Goal: Transaction & Acquisition: Book appointment/travel/reservation

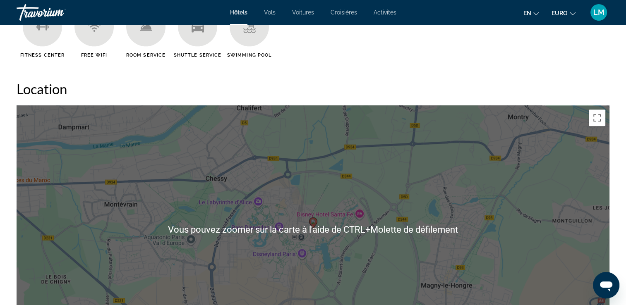
scroll to position [703, 0]
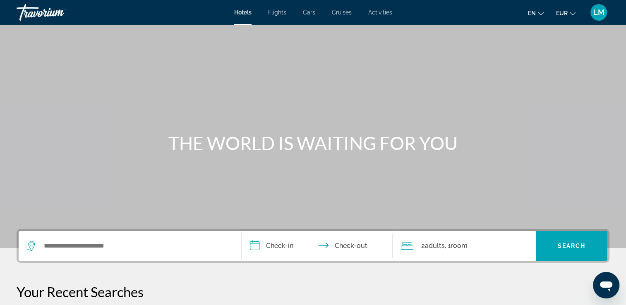
drag, startPoint x: 0, startPoint y: 44, endPoint x: 18, endPoint y: 38, distance: 18.6
click at [0, 42] on html "**********" at bounding box center [313, 152] width 626 height 305
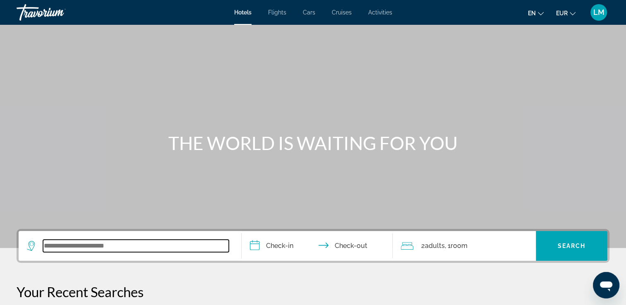
click at [98, 246] on input "Search widget" at bounding box center [136, 246] width 186 height 12
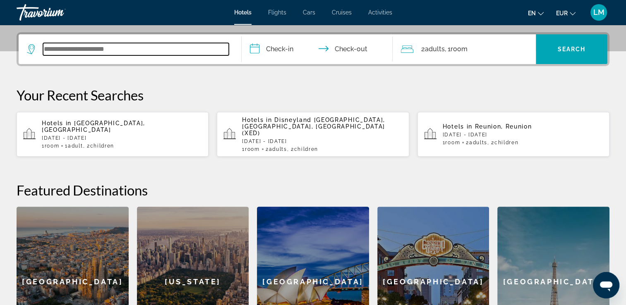
scroll to position [202, 0]
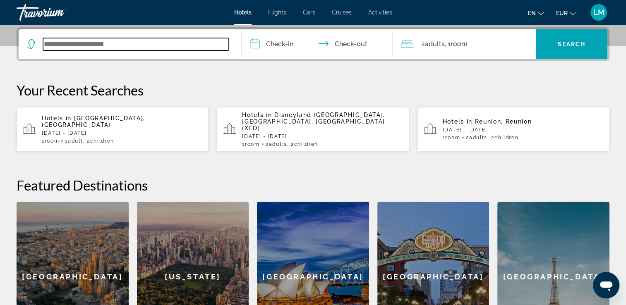
type input "*"
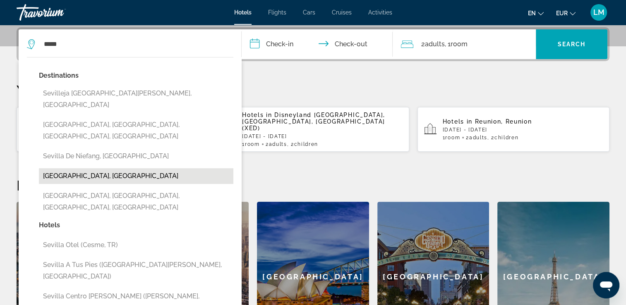
click at [113, 168] on button "Seville, Spain" at bounding box center [136, 176] width 194 height 16
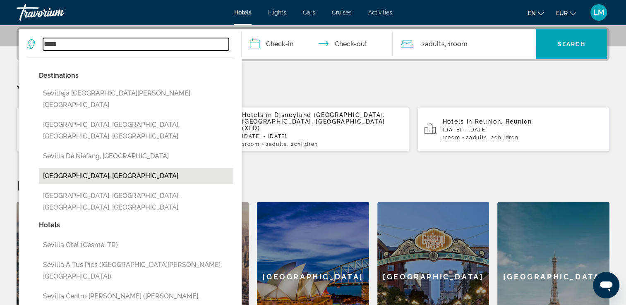
type input "**********"
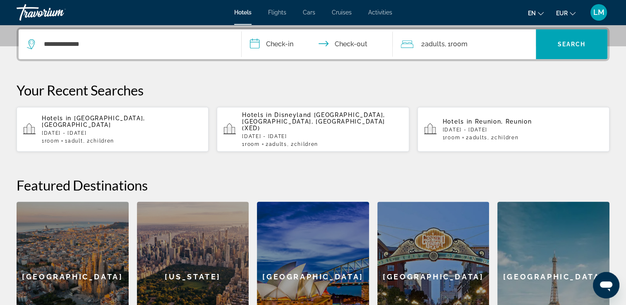
click at [293, 44] on input "**********" at bounding box center [319, 45] width 155 height 32
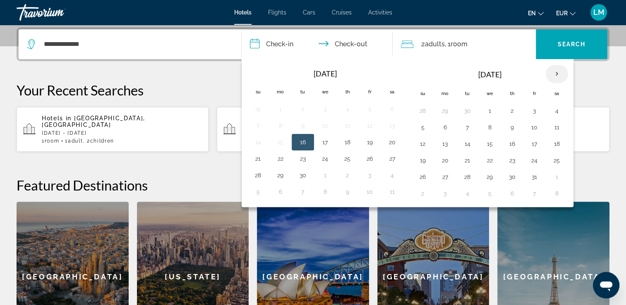
click at [555, 73] on th "Next month" at bounding box center [557, 74] width 22 height 18
drag, startPoint x: 441, startPoint y: 142, endPoint x: 532, endPoint y: 143, distance: 90.6
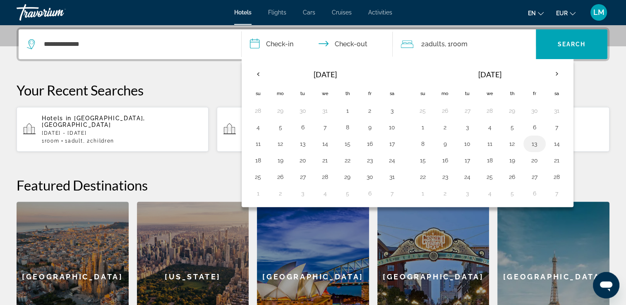
click at [442, 142] on button "9" at bounding box center [444, 144] width 13 height 12
click at [531, 143] on button "13" at bounding box center [534, 144] width 13 height 12
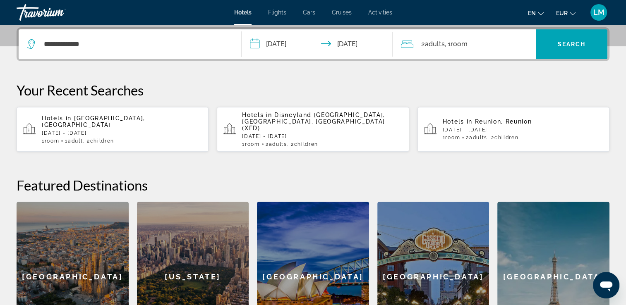
click at [282, 40] on input "**********" at bounding box center [319, 45] width 155 height 32
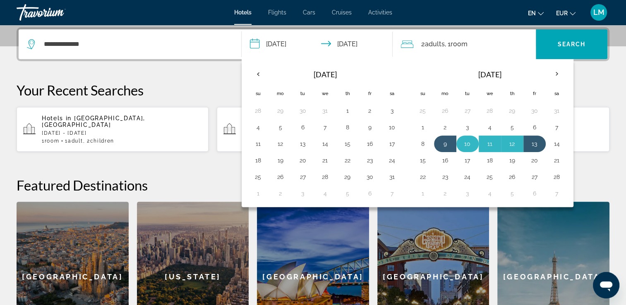
drag, startPoint x: 443, startPoint y: 141, endPoint x: 469, endPoint y: 142, distance: 26.9
click at [442, 141] on button "9" at bounding box center [444, 144] width 13 height 12
click at [553, 146] on button "14" at bounding box center [556, 144] width 13 height 12
type input "**********"
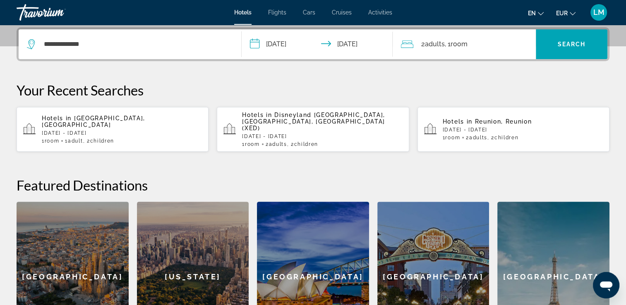
click at [478, 50] on div "2 Adult Adults , 1 Room rooms" at bounding box center [468, 44] width 135 height 30
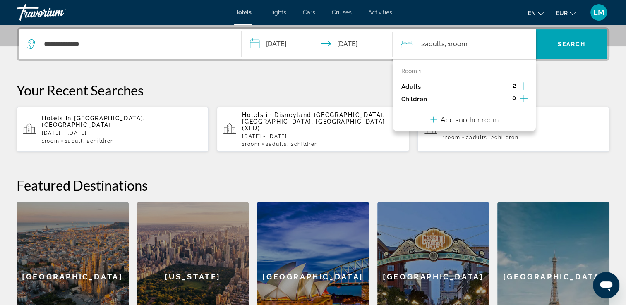
drag, startPoint x: 522, startPoint y: 85, endPoint x: 525, endPoint y: 93, distance: 8.9
click at [523, 85] on icon "Increment adults" at bounding box center [523, 86] width 7 height 10
click at [525, 98] on icon "Increment children" at bounding box center [523, 98] width 7 height 10
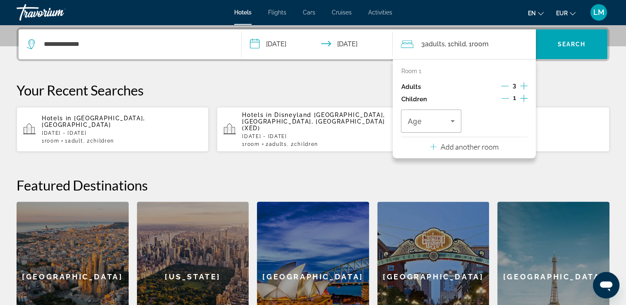
drag, startPoint x: 525, startPoint y: 98, endPoint x: 491, endPoint y: 105, distance: 34.3
click at [524, 98] on icon "Increment children" at bounding box center [523, 98] width 7 height 10
click at [438, 117] on span "Travelers: 3 adults, 2 children" at bounding box center [428, 121] width 43 height 10
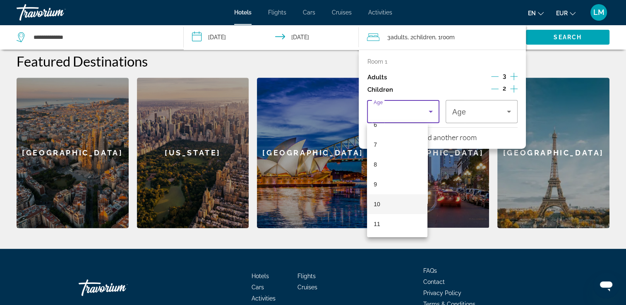
scroll to position [165, 0]
drag, startPoint x: 401, startPoint y: 169, endPoint x: 436, endPoint y: 151, distance: 39.4
click at [404, 166] on mat-option "10" at bounding box center [397, 170] width 60 height 20
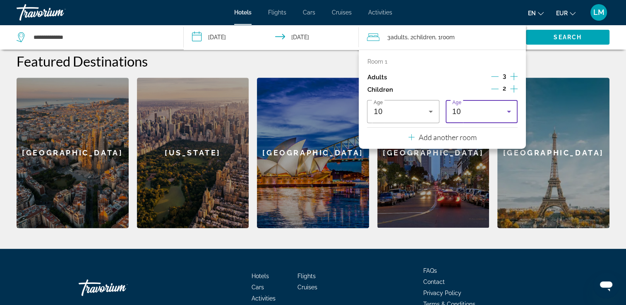
click at [476, 105] on div "10" at bounding box center [481, 111] width 59 height 23
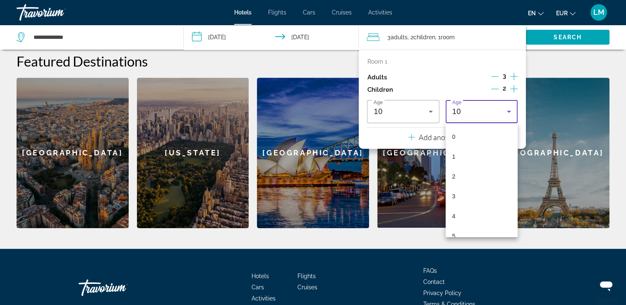
scroll to position [108, 0]
click at [479, 220] on mat-option "10" at bounding box center [481, 228] width 72 height 20
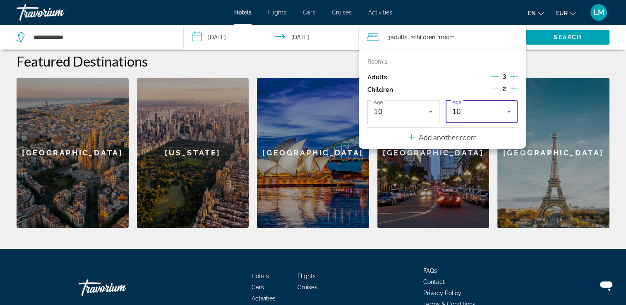
click at [561, 58] on h2 "Featured Destinations" at bounding box center [313, 61] width 593 height 17
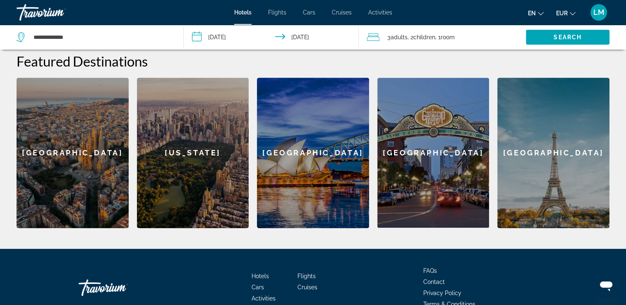
click at [476, 36] on div "3 Adult Adults , 2 Child Children , 1 Room rooms" at bounding box center [446, 37] width 159 height 12
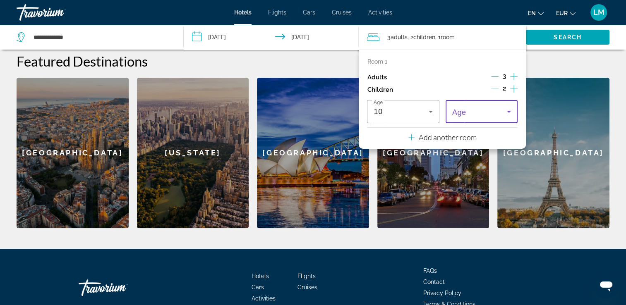
click at [488, 114] on span "Travelers: 3 adults, 2 children" at bounding box center [479, 112] width 55 height 10
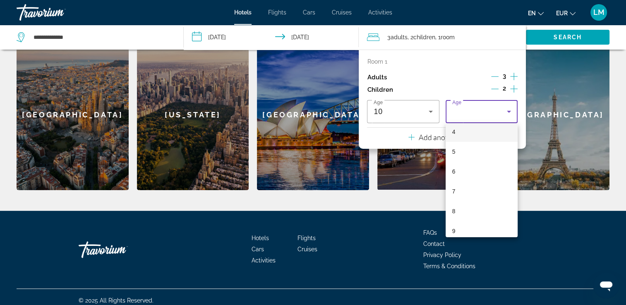
scroll to position [124, 0]
click at [470, 209] on mat-option "10" at bounding box center [481, 211] width 72 height 20
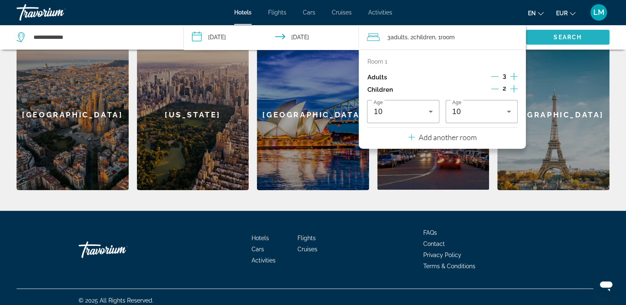
click at [558, 43] on span "Search widget" at bounding box center [568, 37] width 84 height 20
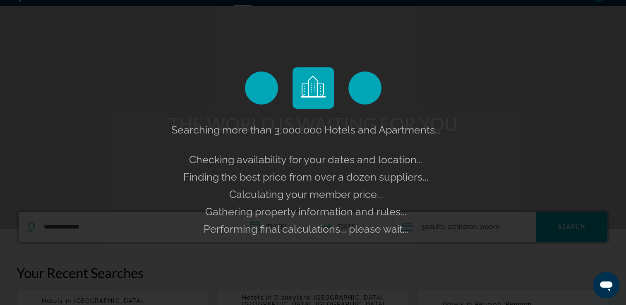
scroll to position [0, 0]
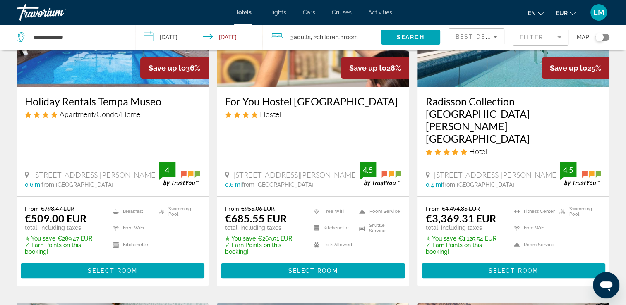
scroll to position [41, 0]
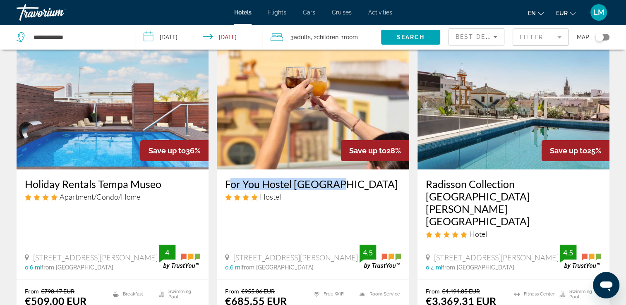
drag, startPoint x: 235, startPoint y: 181, endPoint x: 323, endPoint y: 183, distance: 87.7
click at [323, 183] on div "For You Hostel Sevilla Hostel Calle Bailén 15, Sevilla 0.6 mi from Seville city…" at bounding box center [313, 225] width 192 height 110
drag, startPoint x: 323, startPoint y: 183, endPoint x: 313, endPoint y: 183, distance: 9.5
copy h3 "For You Hostel Sevilla"
drag, startPoint x: 282, startPoint y: 100, endPoint x: 311, endPoint y: 84, distance: 32.2
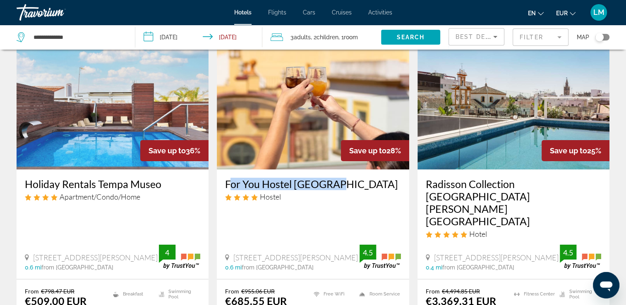
click at [283, 100] on img "Main content" at bounding box center [313, 103] width 192 height 132
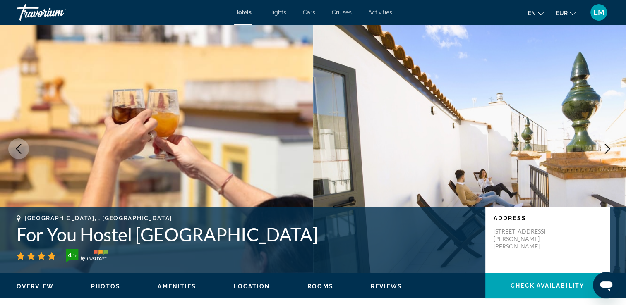
click at [609, 153] on icon "Next image" at bounding box center [607, 149] width 10 height 10
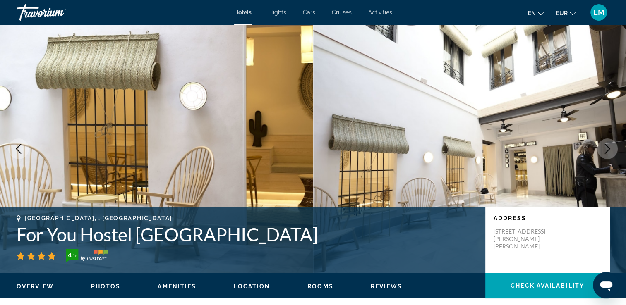
click at [607, 151] on icon "Next image" at bounding box center [607, 149] width 5 height 10
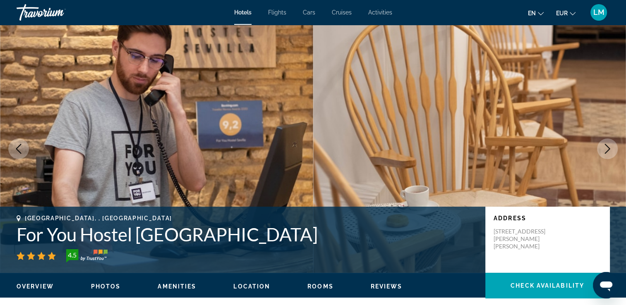
click at [607, 151] on icon "Next image" at bounding box center [607, 149] width 5 height 10
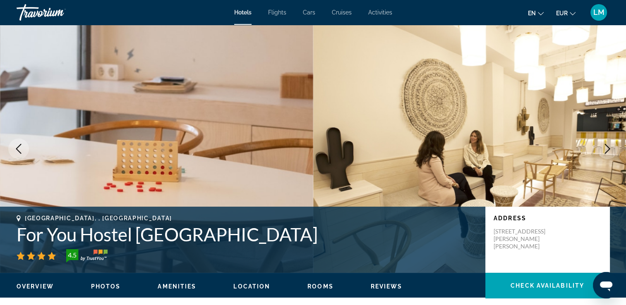
click at [607, 151] on icon "Next image" at bounding box center [607, 149] width 5 height 10
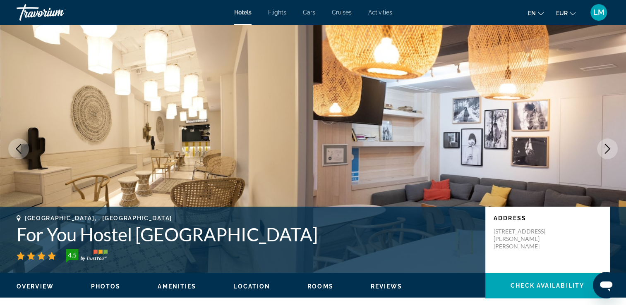
click at [607, 152] on icon "Next image" at bounding box center [607, 149] width 10 height 10
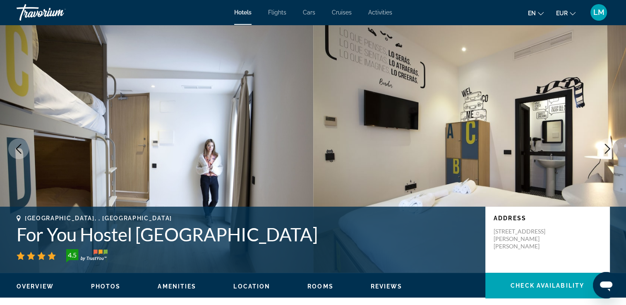
click at [608, 153] on icon "Next image" at bounding box center [607, 149] width 10 height 10
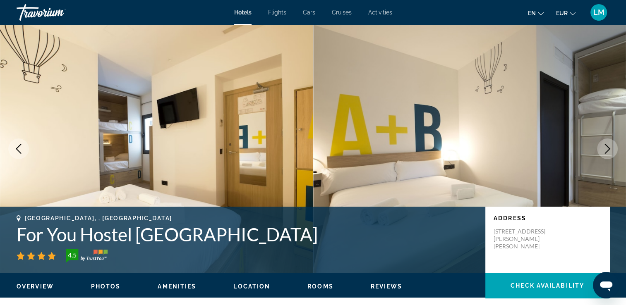
click at [608, 154] on button "Next image" at bounding box center [607, 149] width 21 height 21
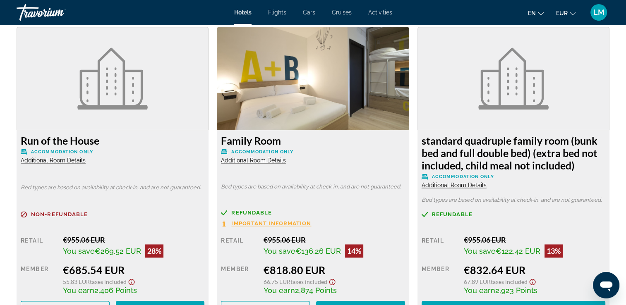
scroll to position [1158, 0]
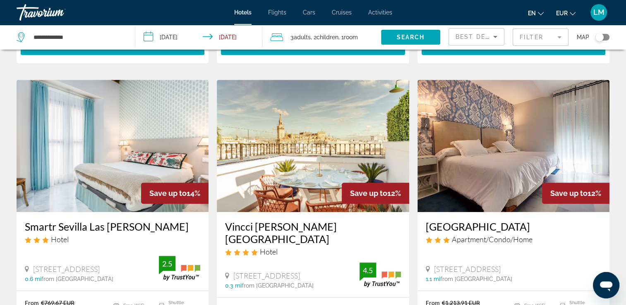
scroll to position [372, 0]
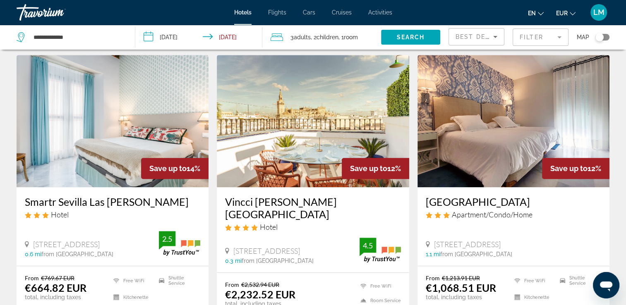
drag, startPoint x: 425, startPoint y: 178, endPoint x: 516, endPoint y: 175, distance: 91.5
click at [516, 187] on div "San Clemente House Apartment/Condo/Home Calle Reposo 11, Sevilla 1.1 mi from Se…" at bounding box center [513, 226] width 192 height 78
copy h3 "San Clemente House"
drag, startPoint x: 19, startPoint y: 178, endPoint x: 141, endPoint y: 181, distance: 121.6
click at [141, 187] on div "Smartr Sevilla Las Dueñas Hotel Calle Lepanto 9, Sevilla 0.6 mi from Seville ci…" at bounding box center [113, 226] width 192 height 78
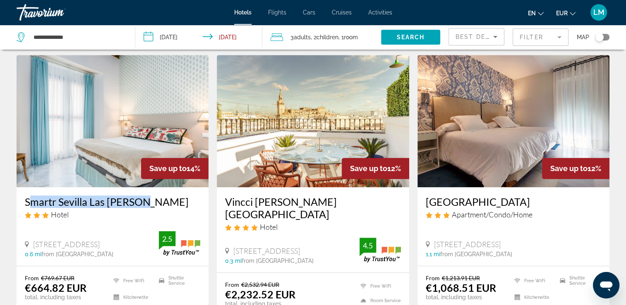
copy h3 "Smartr Sevilla Las Dueñas"
drag, startPoint x: 422, startPoint y: 176, endPoint x: 518, endPoint y: 176, distance: 95.5
click at [518, 187] on div "San Clemente House Apartment/Condo/Home Calle Reposo 11, Sevilla 1.1 mi from Se…" at bounding box center [513, 226] width 192 height 78
copy h3 "San Clemente House"
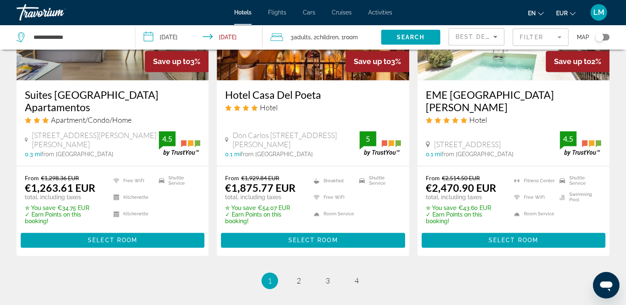
scroll to position [1117, 0]
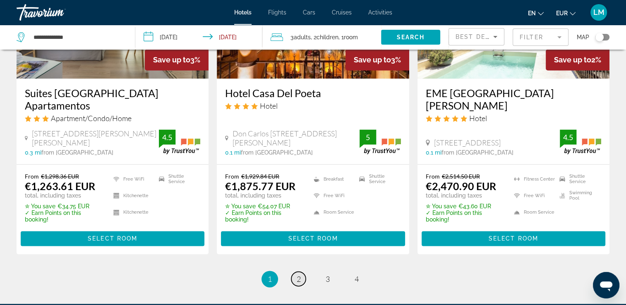
click at [297, 275] on span "2" at bounding box center [299, 279] width 4 height 9
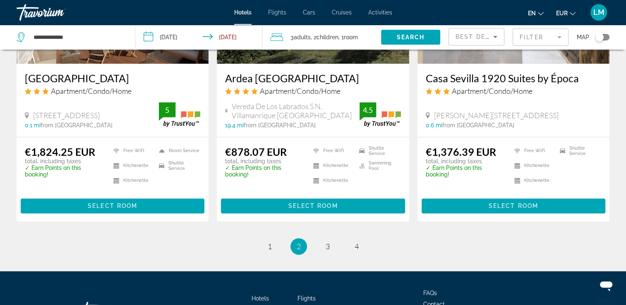
scroll to position [1117, 0]
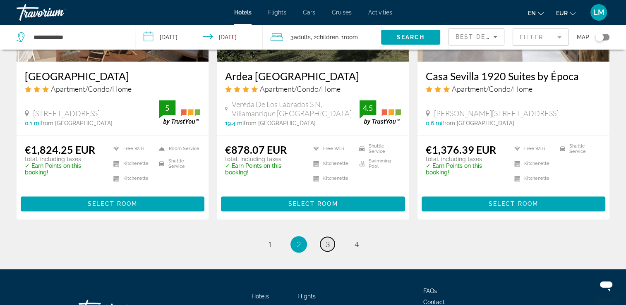
click at [328, 240] on span "3" at bounding box center [328, 244] width 4 height 9
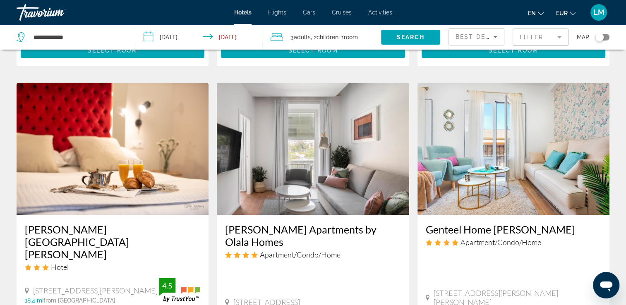
scroll to position [1034, 0]
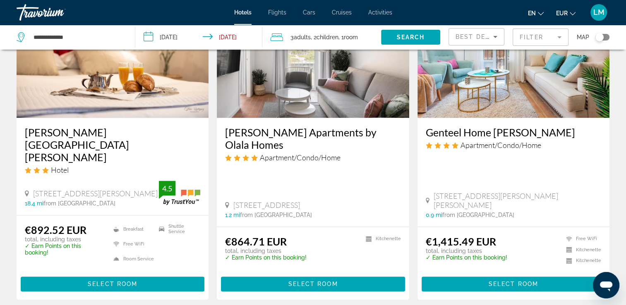
click at [460, 38] on span "Best Deals" at bounding box center [476, 37] width 43 height 7
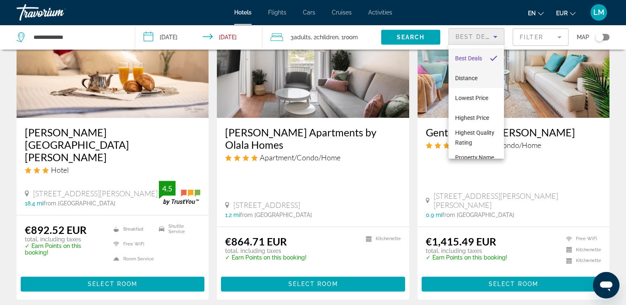
click at [471, 79] on span "Distance" at bounding box center [466, 78] width 22 height 7
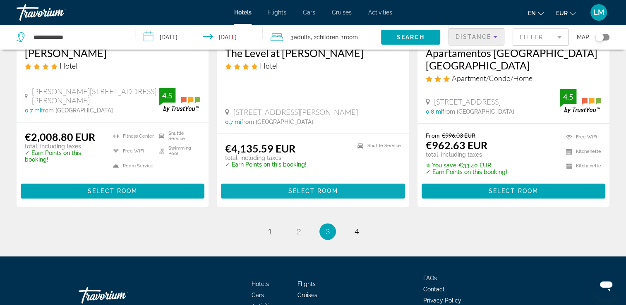
scroll to position [1137, 0]
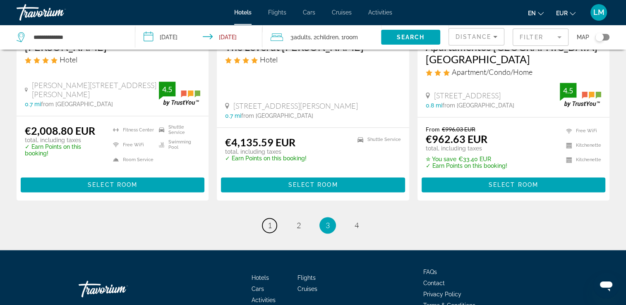
click at [269, 221] on span "1" at bounding box center [270, 225] width 4 height 9
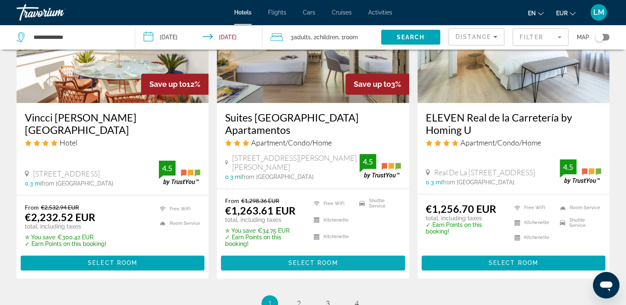
scroll to position [1161, 0]
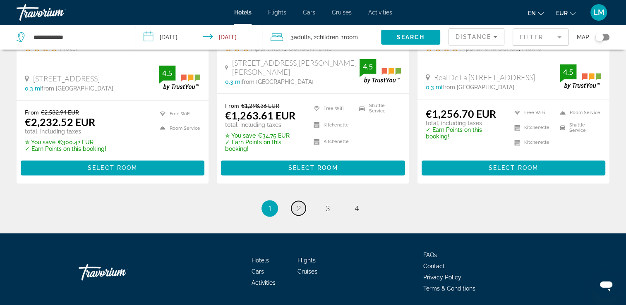
click at [300, 204] on span "2" at bounding box center [299, 208] width 4 height 9
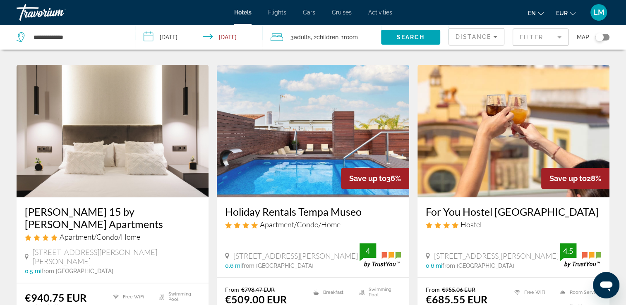
scroll to position [1158, 0]
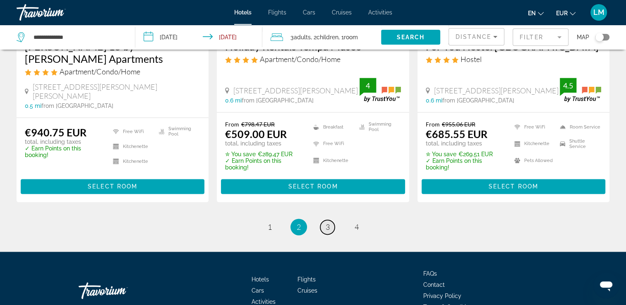
click at [329, 223] on span "3" at bounding box center [328, 227] width 4 height 9
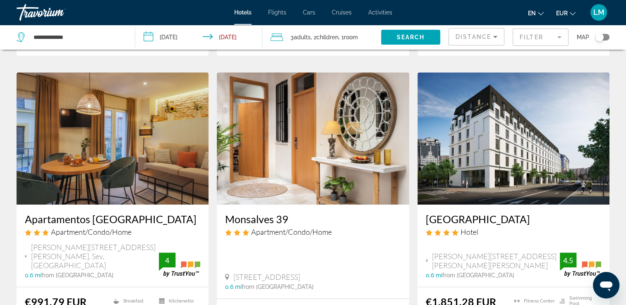
scroll to position [372, 0]
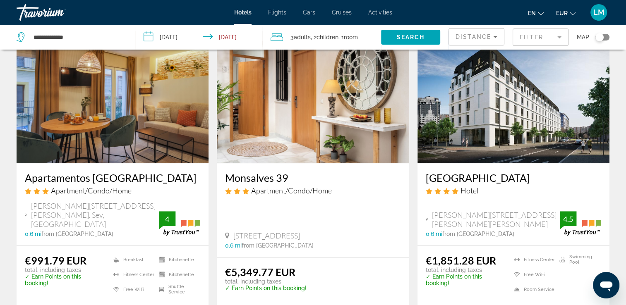
drag, startPoint x: 424, startPoint y: 163, endPoint x: 534, endPoint y: 163, distance: 110.8
click at [534, 163] on div "Hotel Giralda Center Hotel Calle Juan De Mata Carriazo 7, Sevilla 0.6 mi from S…" at bounding box center [513, 204] width 192 height 82
drag, startPoint x: 534, startPoint y: 163, endPoint x: 501, endPoint y: 165, distance: 33.1
copy h3 "Hotel Giralda Center"
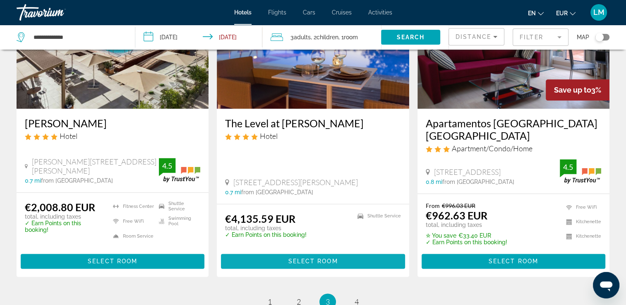
scroll to position [1075, 0]
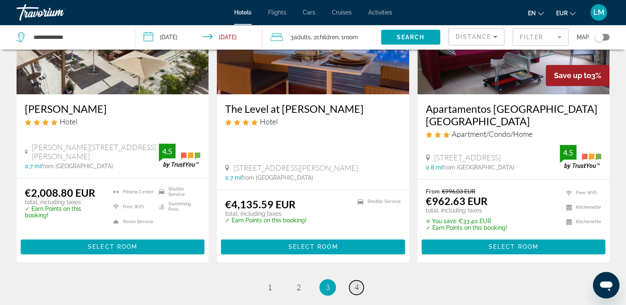
click at [354, 283] on span "4" at bounding box center [356, 287] width 4 height 9
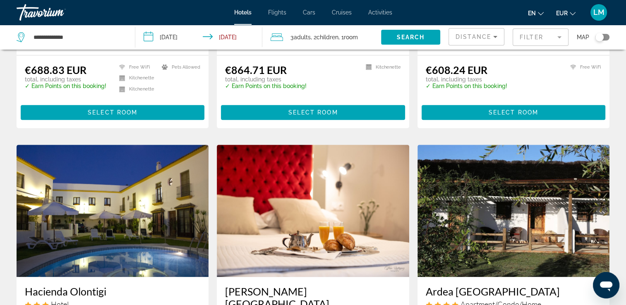
scroll to position [951, 0]
